Goal: Transaction & Acquisition: Purchase product/service

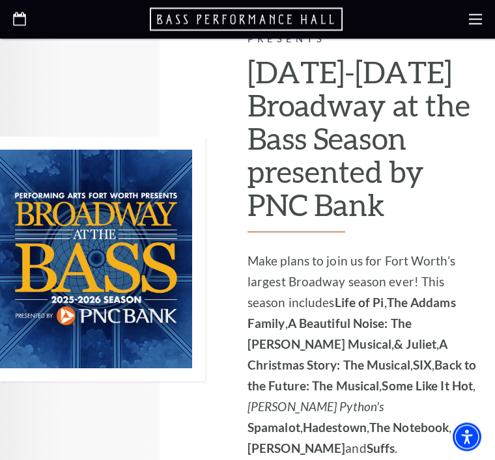
scroll to position [923, 0]
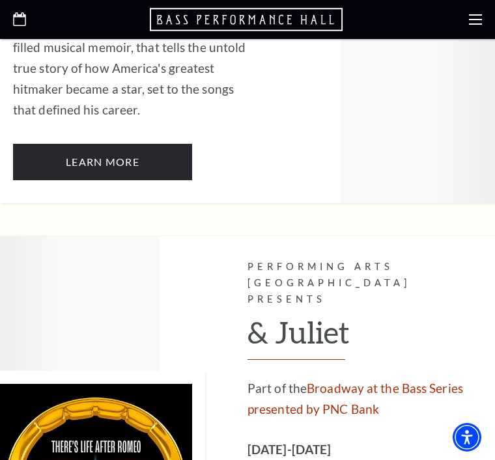
scroll to position [3331, 0]
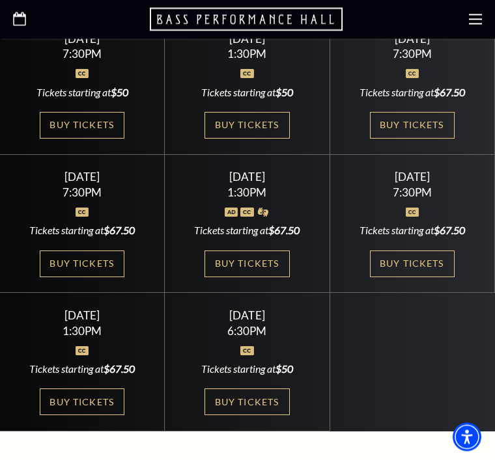
scroll to position [501, 0]
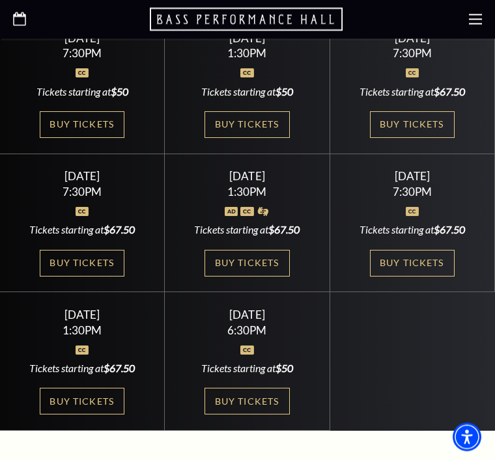
click at [85, 404] on link "Buy Tickets" at bounding box center [82, 402] width 85 height 27
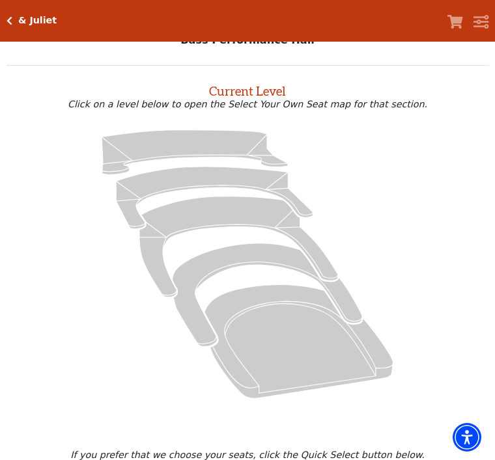
scroll to position [43, 0]
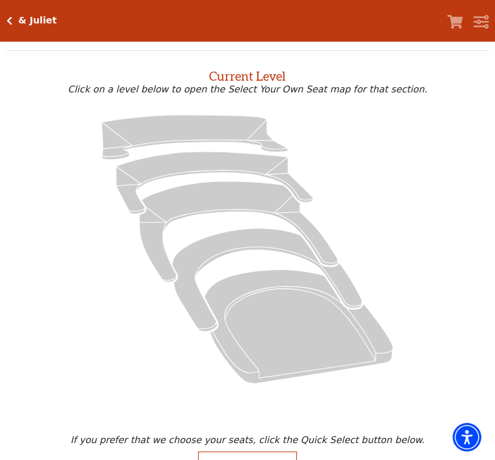
click at [241, 460] on button "Quick Select" at bounding box center [248, 469] width 100 height 35
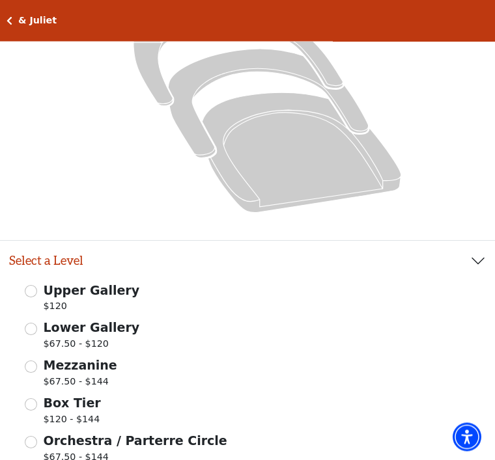
scroll to position [311, 0]
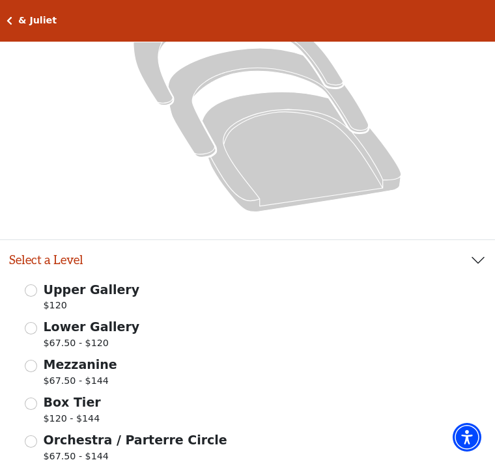
click at [29, 364] on input "Mezzanine $67.50 - $144" at bounding box center [31, 366] width 12 height 12
radio input "true"
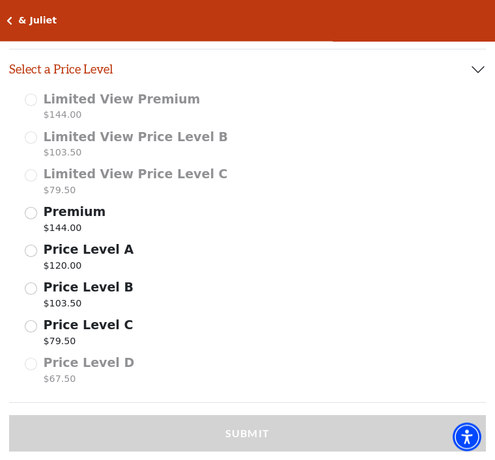
scroll to position [742, 0]
click at [29, 358] on div "Price Level D $67.50" at bounding box center [247, 371] width 445 height 36
click at [34, 361] on div "Price Level D $67.50" at bounding box center [247, 371] width 445 height 36
click at [30, 320] on input "Price Level C $79.50" at bounding box center [31, 326] width 12 height 12
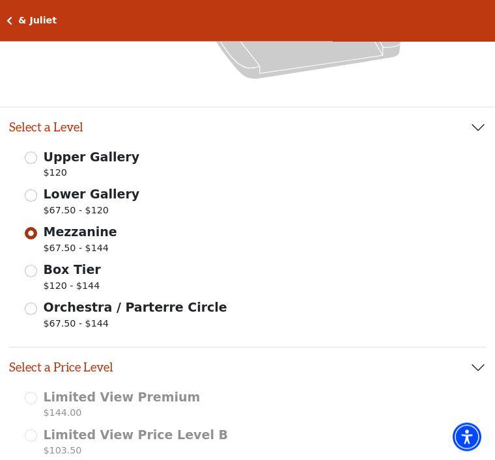
scroll to position [461, 0]
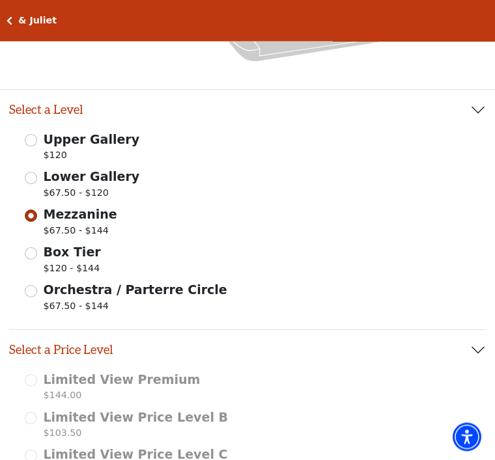
click at [34, 291] on input "Orchestra / Parterre Circle $67.50 - $144" at bounding box center [31, 292] width 12 height 12
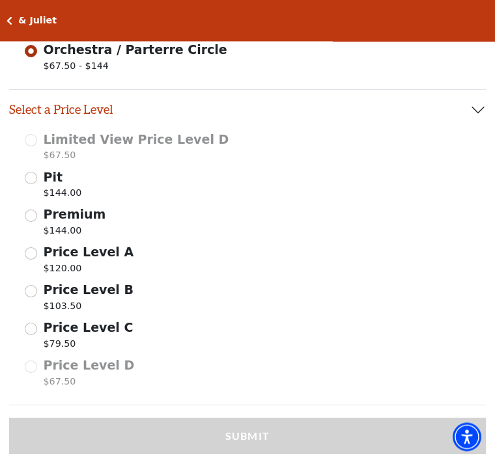
scroll to position [782, 0]
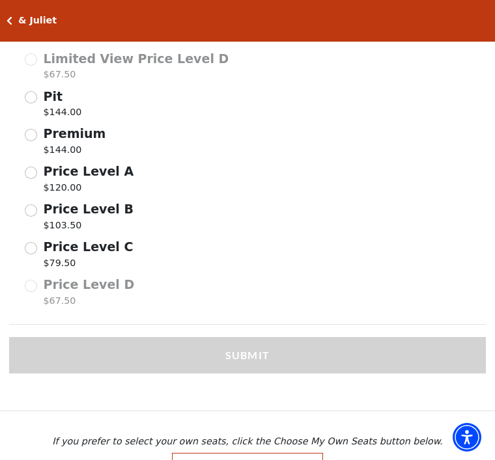
click at [31, 245] on input "Price Level C $79.50" at bounding box center [31, 248] width 12 height 12
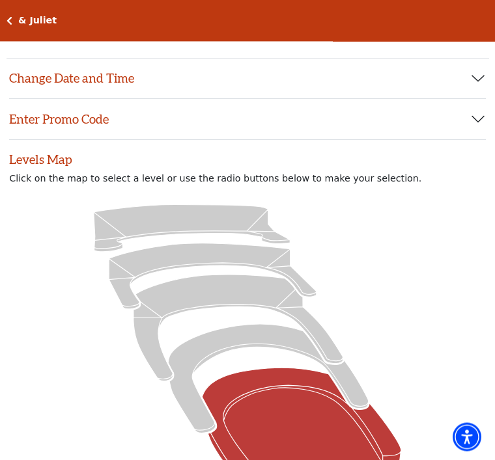
scroll to position [0, 0]
